Goal: Check status: Check status

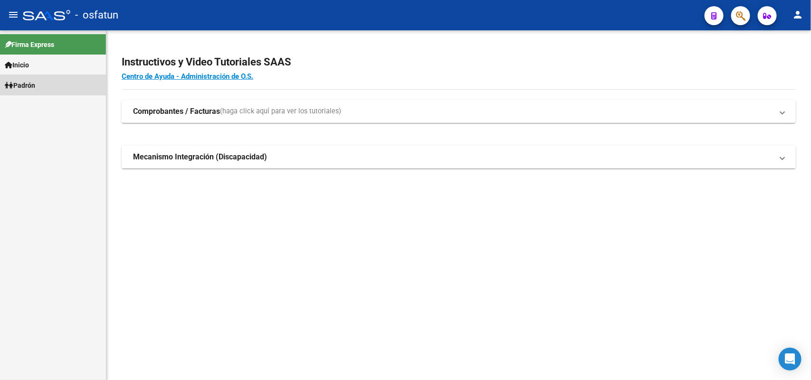
click at [23, 77] on link "Padrón" at bounding box center [53, 85] width 106 height 20
click at [64, 98] on link "Análisis Afiliado" at bounding box center [53, 105] width 106 height 20
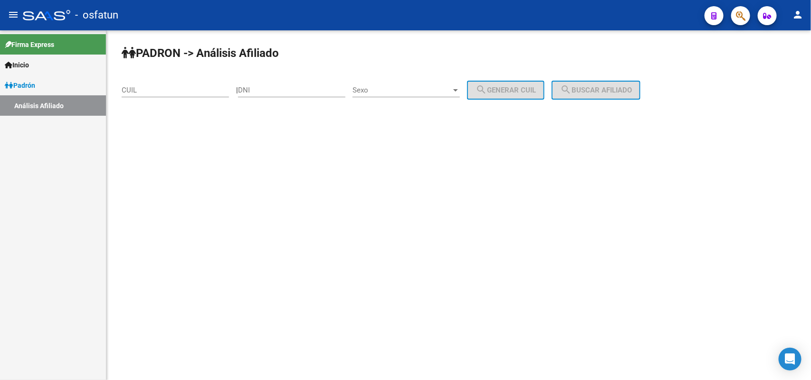
click at [331, 86] on input "DNI" at bounding box center [291, 90] width 107 height 9
paste input "22140405"
type input "22140405"
click at [382, 89] on span "Sexo" at bounding box center [401, 90] width 99 height 9
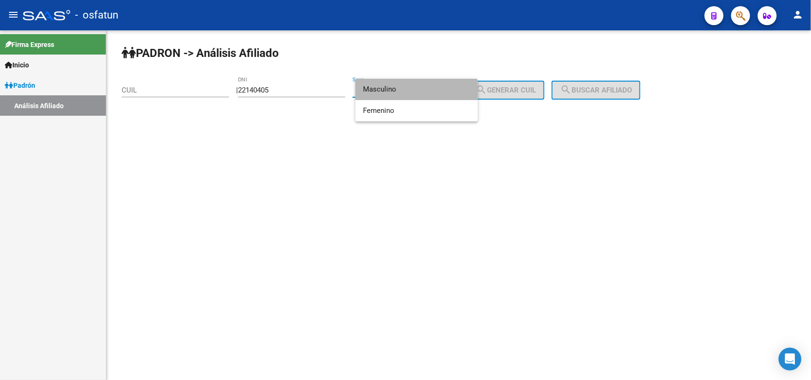
click at [392, 93] on span "Masculino" at bounding box center [416, 89] width 107 height 21
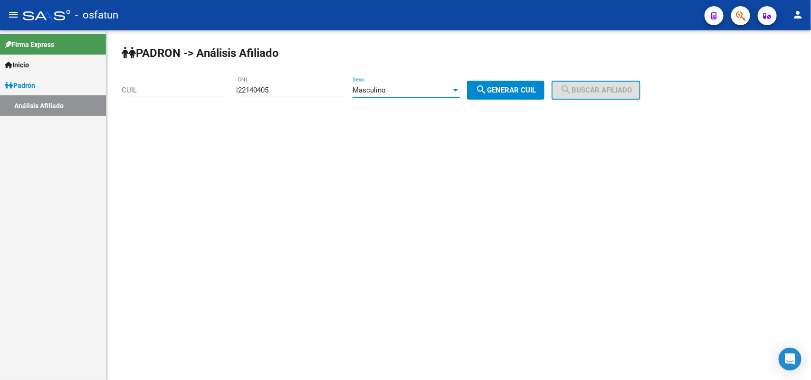
click at [519, 94] on span "search Generar CUIL" at bounding box center [506, 90] width 60 height 9
type input "20-22140405-0"
click at [613, 91] on span "search Buscar afiliado" at bounding box center [596, 90] width 72 height 9
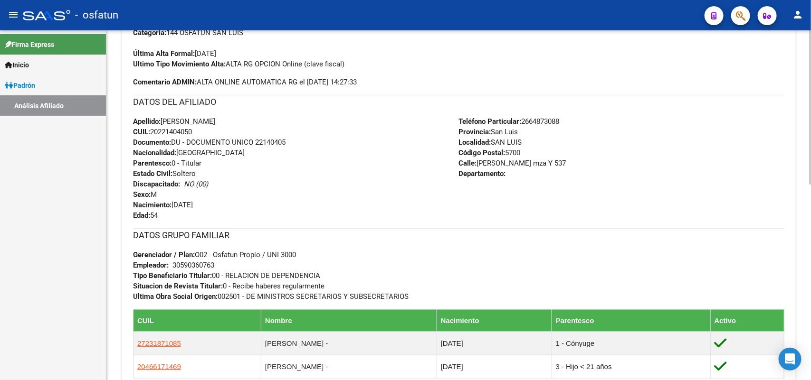
scroll to position [450, 0]
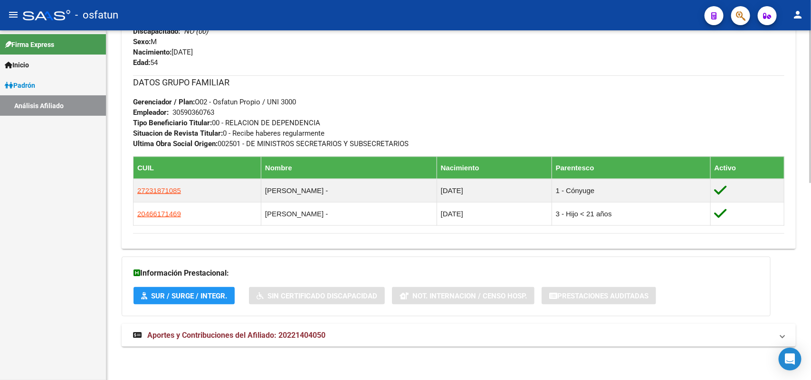
click at [276, 341] on strong "Aportes y Contribuciones del Afiliado: 20221404050" at bounding box center [229, 336] width 192 height 10
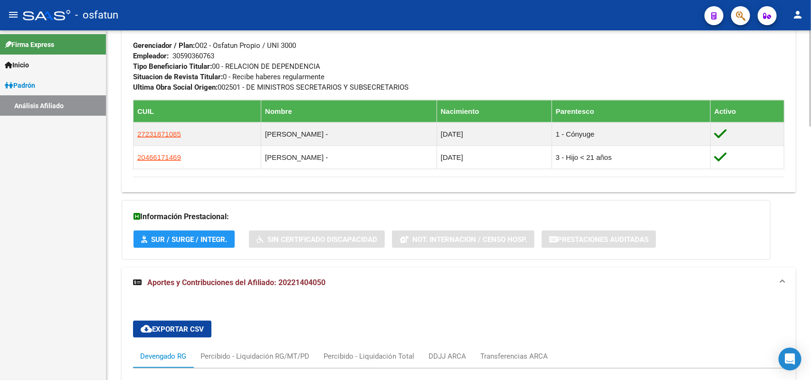
scroll to position [873, 0]
